Goal: Task Accomplishment & Management: Complete application form

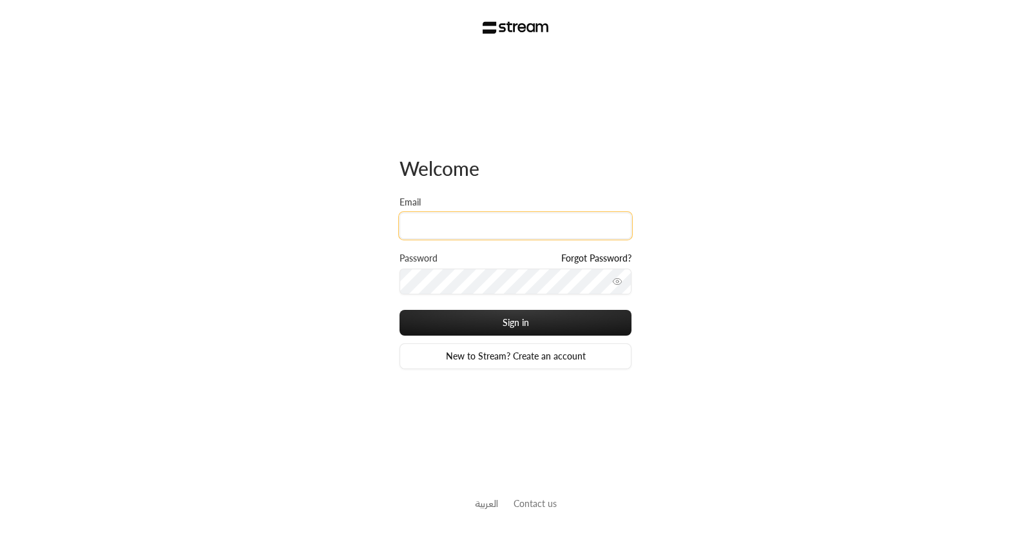
click at [453, 221] on input "Email" at bounding box center [515, 226] width 232 height 26
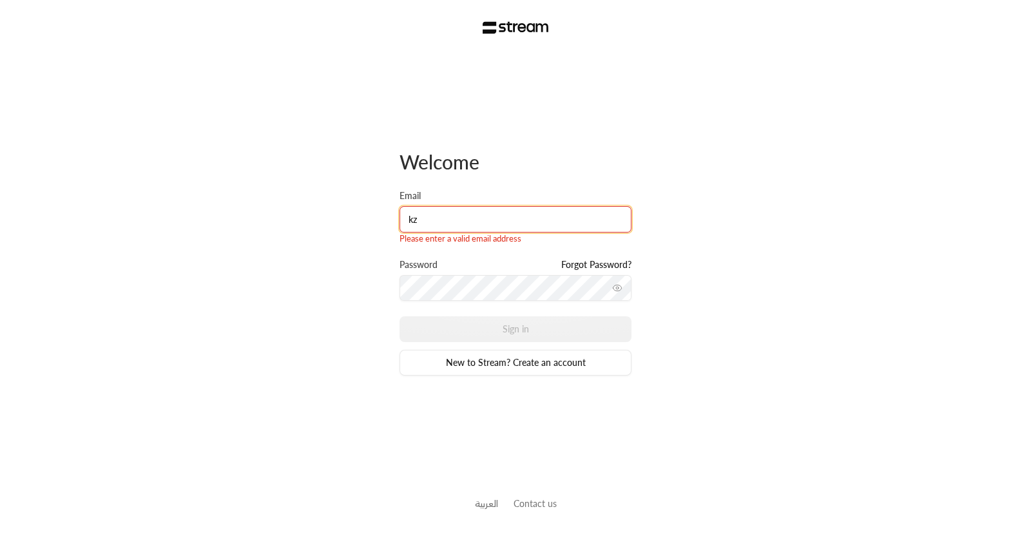
type input "k"
type input "z"
type input "[EMAIL_ADDRESS][DOMAIN_NAME]"
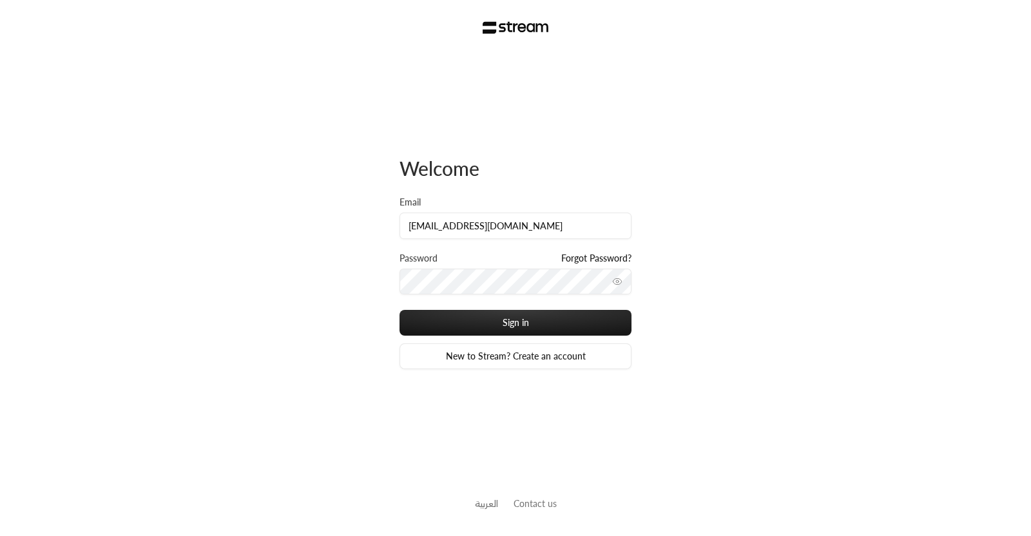
click at [617, 285] on icon "toggle password visibility" at bounding box center [617, 281] width 10 height 10
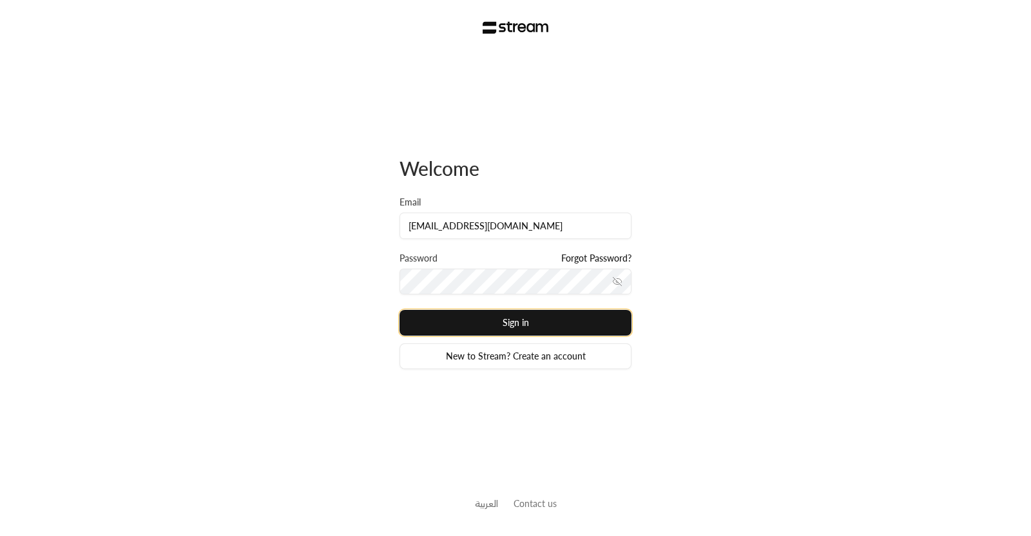
click at [516, 320] on button "Sign in" at bounding box center [515, 323] width 232 height 26
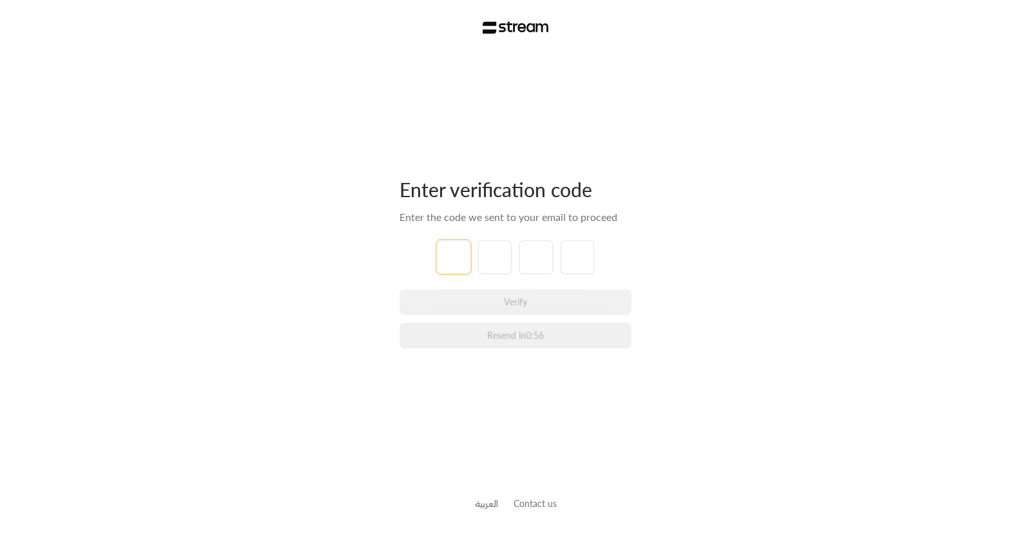
type input "1"
type input "2"
type input "3"
type input "4"
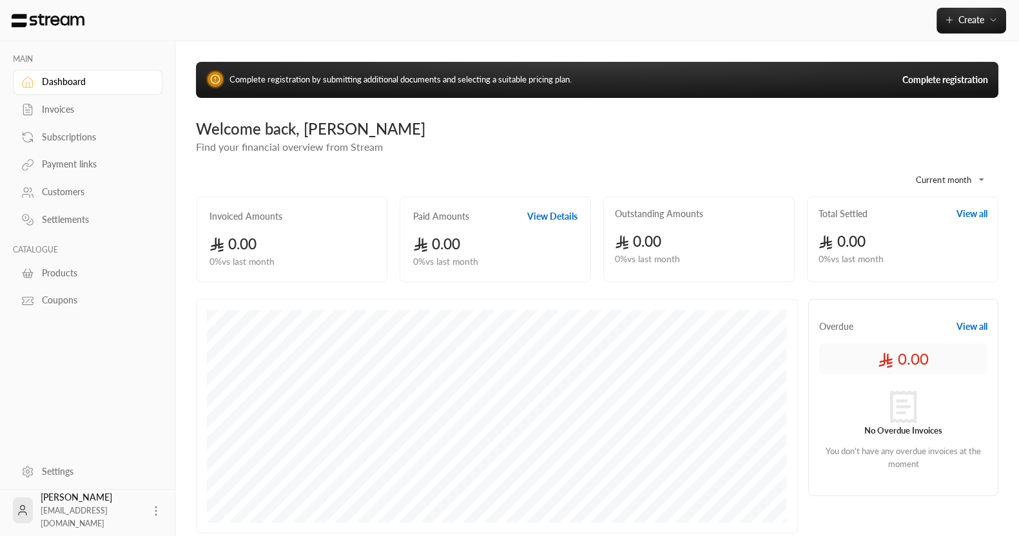
click at [924, 85] on link "Complete registration" at bounding box center [945, 79] width 86 height 13
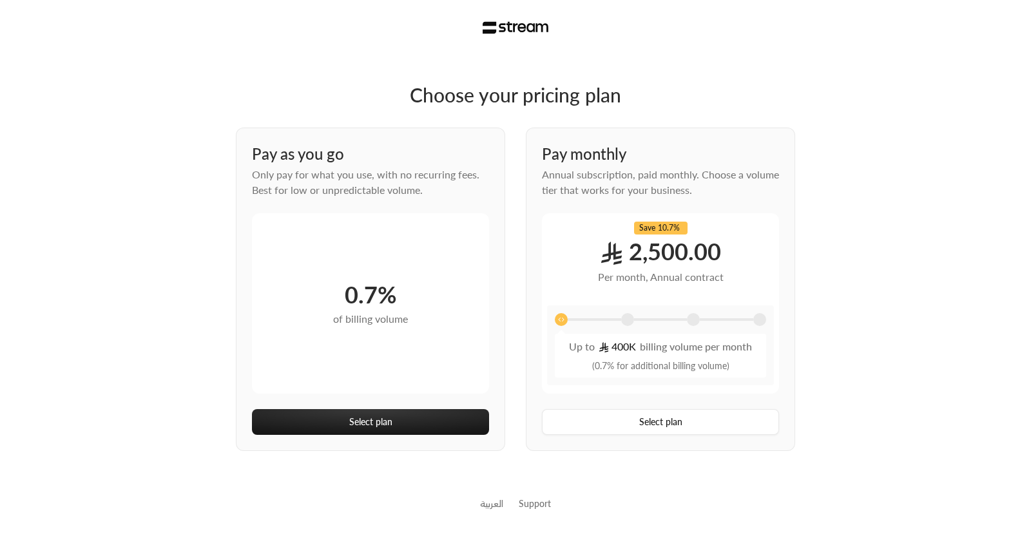
drag, startPoint x: 556, startPoint y: 320, endPoint x: 642, endPoint y: 324, distance: 86.4
click at [642, 324] on div at bounding box center [660, 321] width 211 height 17
click at [617, 315] on div at bounding box center [660, 321] width 211 height 17
click at [627, 320] on span at bounding box center [627, 319] width 13 height 13
click at [697, 320] on span at bounding box center [693, 319] width 13 height 13
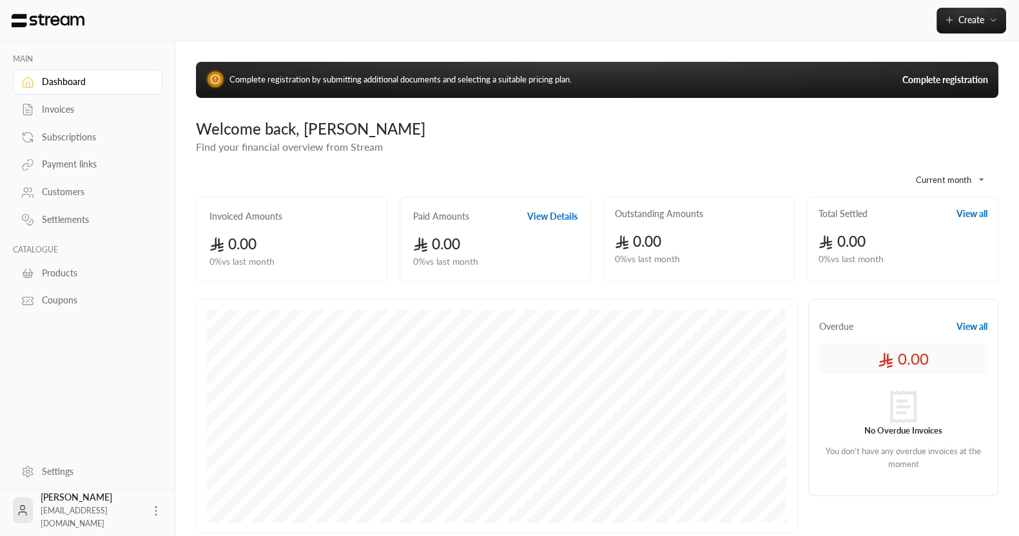
click at [937, 80] on link "Complete registration" at bounding box center [945, 79] width 86 height 13
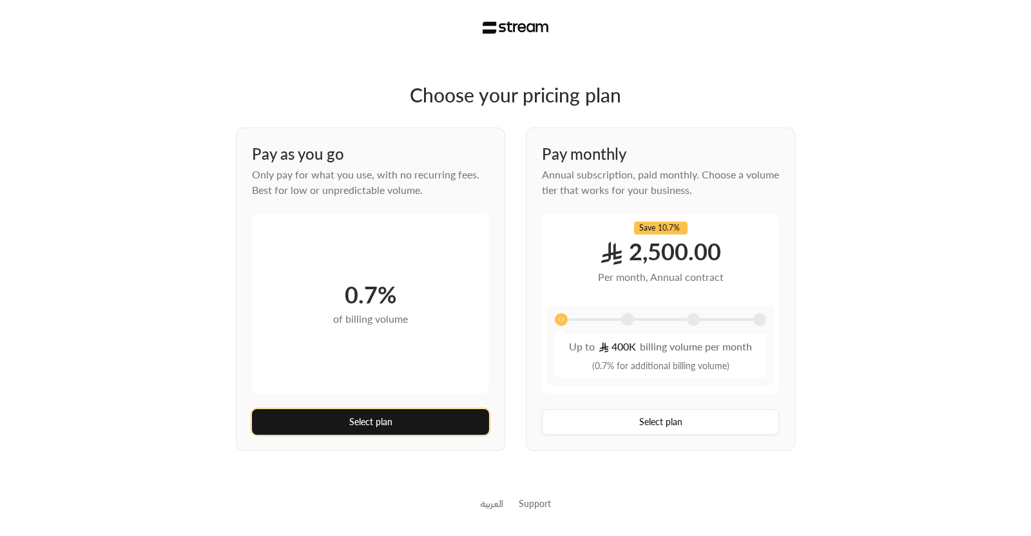
click at [443, 416] on button "Select plan" at bounding box center [370, 422] width 237 height 26
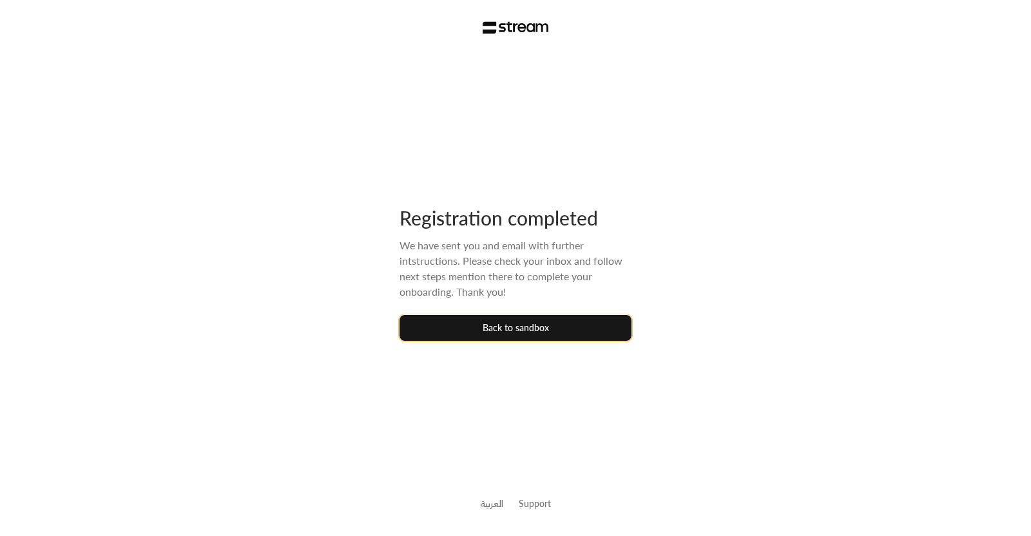
click at [519, 318] on button "Back to sandbox" at bounding box center [515, 328] width 232 height 26
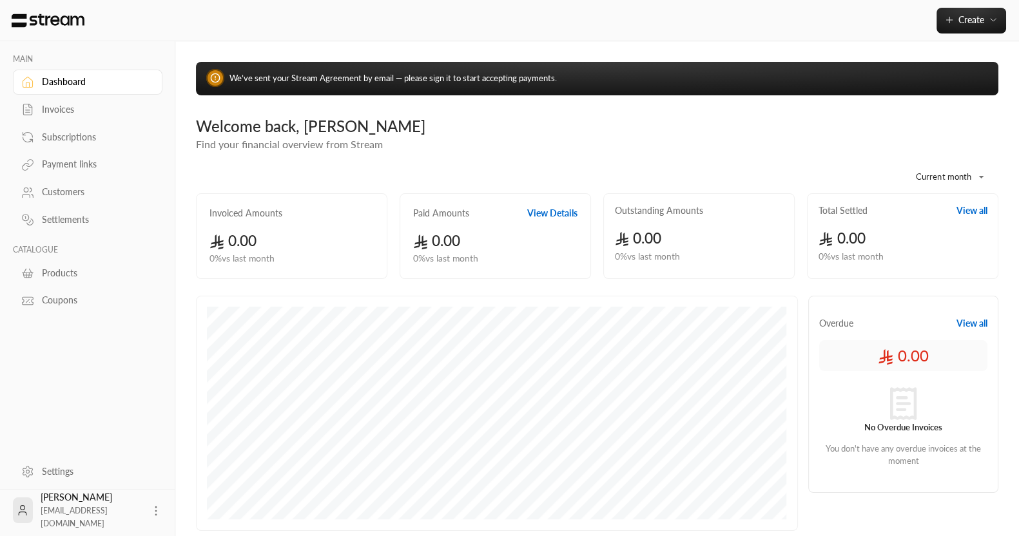
click at [110, 462] on link "Settings" at bounding box center [87, 471] width 149 height 25
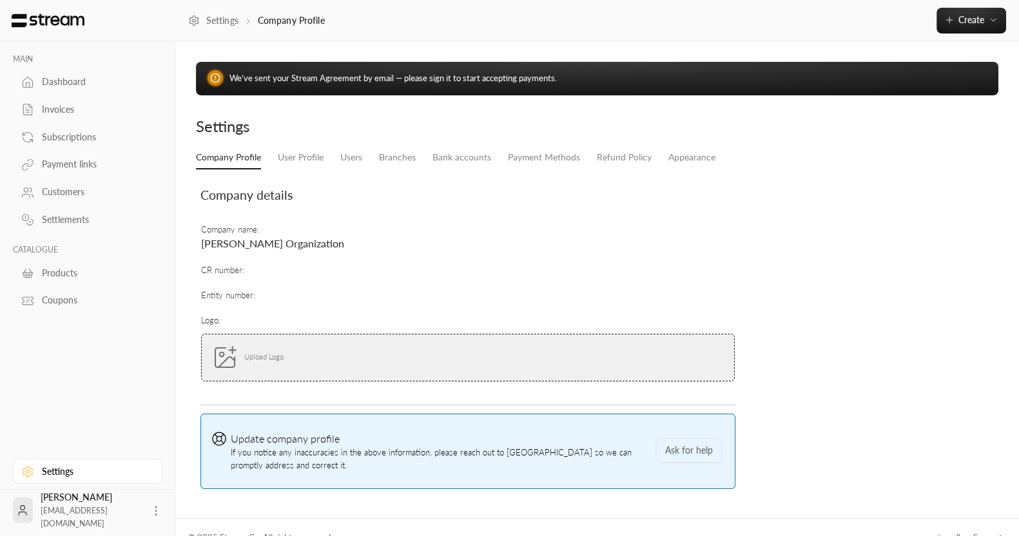
click at [169, 509] on div "KHALID ABURASHID k124zt4rk178@gmail.com" at bounding box center [87, 510] width 175 height 42
click at [163, 509] on div "KHALID ABURASHID k124zt4rk178@gmail.com" at bounding box center [87, 510] width 175 height 42
click at [157, 509] on icon at bounding box center [155, 510] width 13 height 13
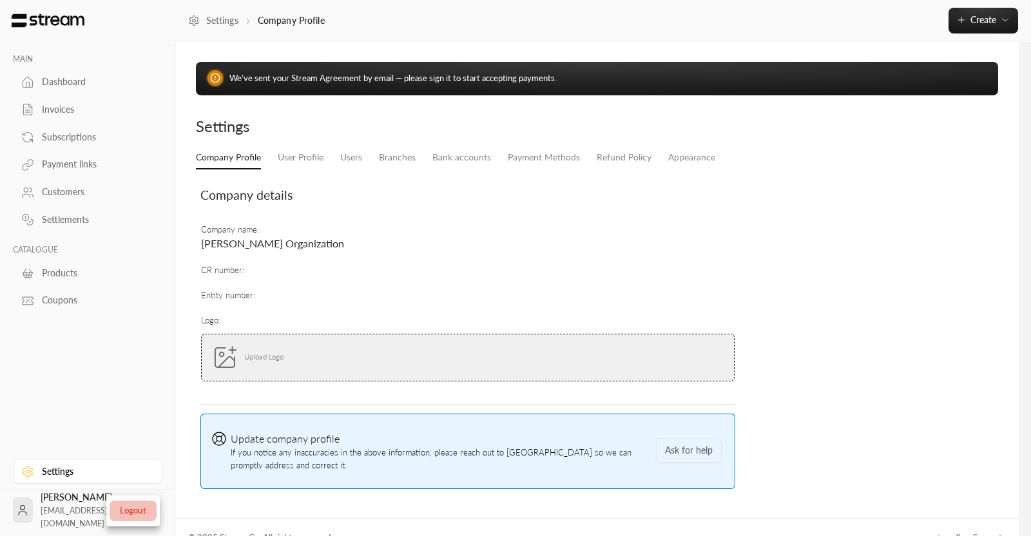
click at [136, 504] on li "Logout" at bounding box center [133, 511] width 47 height 21
